Goal: Information Seeking & Learning: Learn about a topic

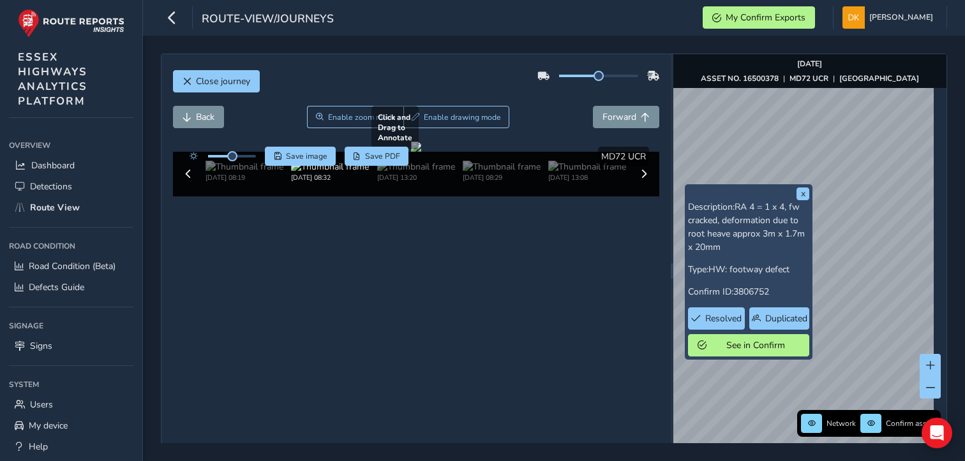
click at [421, 152] on div at bounding box center [416, 147] width 10 height 10
